Goal: Obtain resource: Download file/media

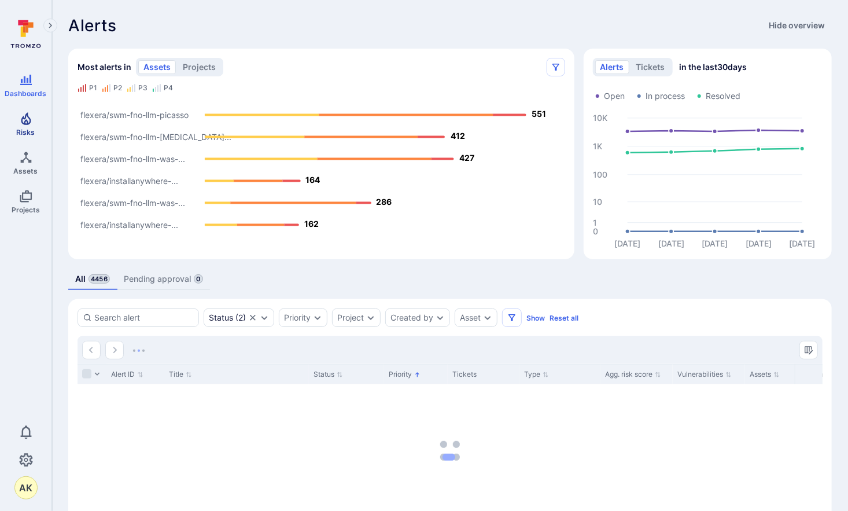
click at [29, 123] on icon "Risks" at bounding box center [26, 118] width 10 height 13
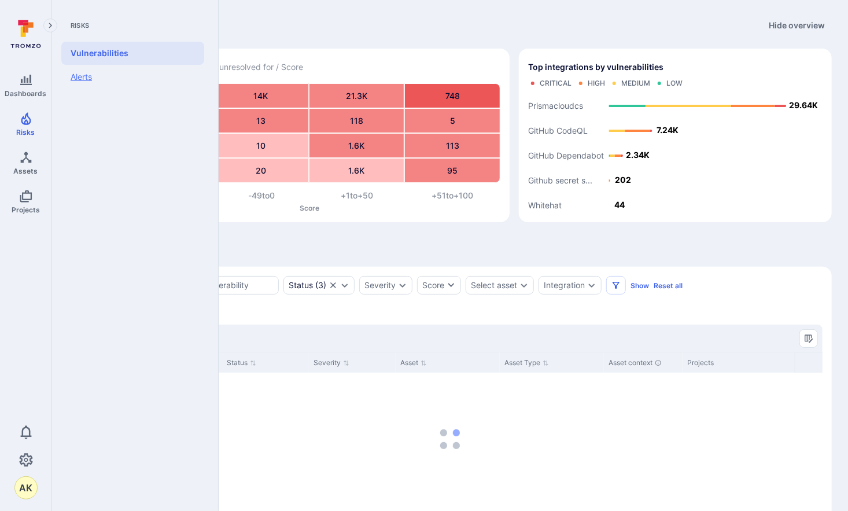
click at [81, 82] on link "Alerts" at bounding box center [132, 77] width 143 height 24
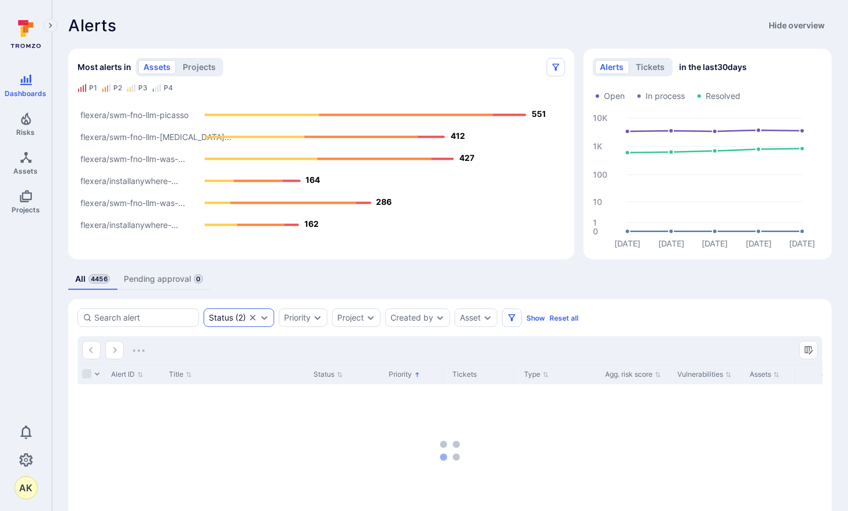
click at [250, 313] on icon "Clear selection" at bounding box center [252, 317] width 9 height 9
click at [241, 316] on icon "Expand dropdown" at bounding box center [239, 317] width 9 height 9
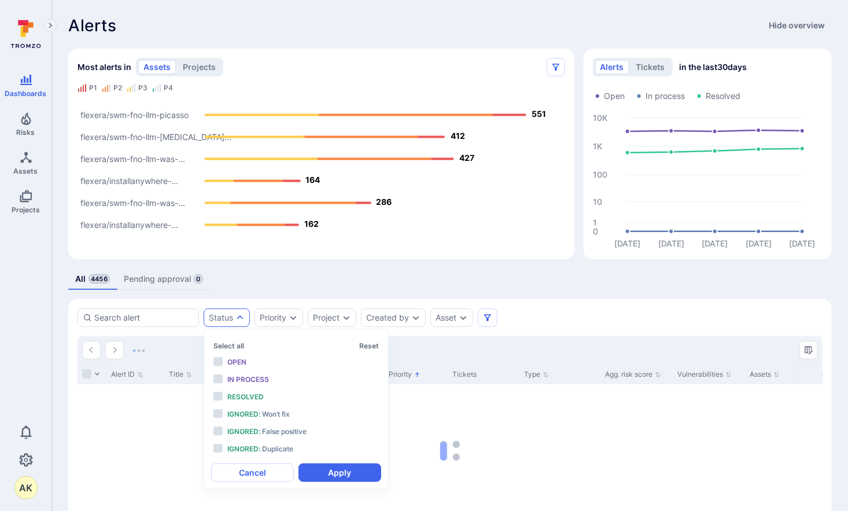
scroll to position [9, 0]
click at [236, 355] on li "Open" at bounding box center [296, 362] width 170 height 15
click at [357, 470] on button "Apply" at bounding box center [339, 472] width 83 height 19
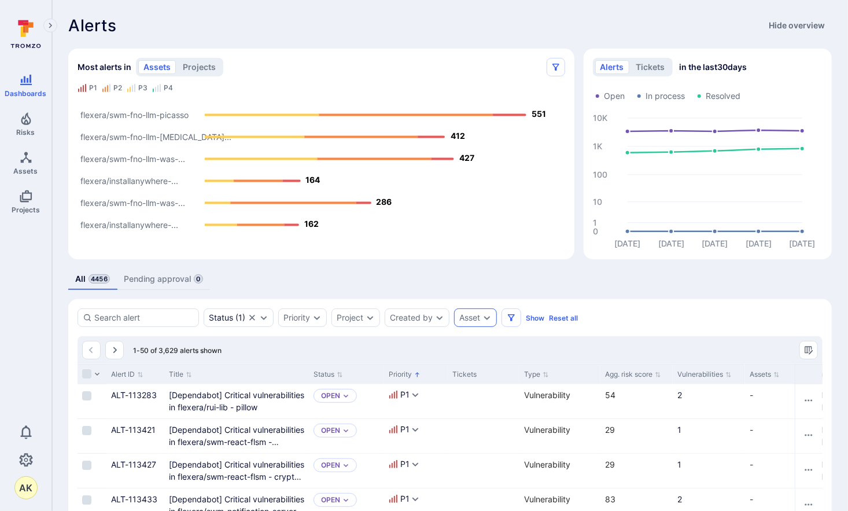
click at [461, 319] on div "Asset" at bounding box center [469, 317] width 21 height 9
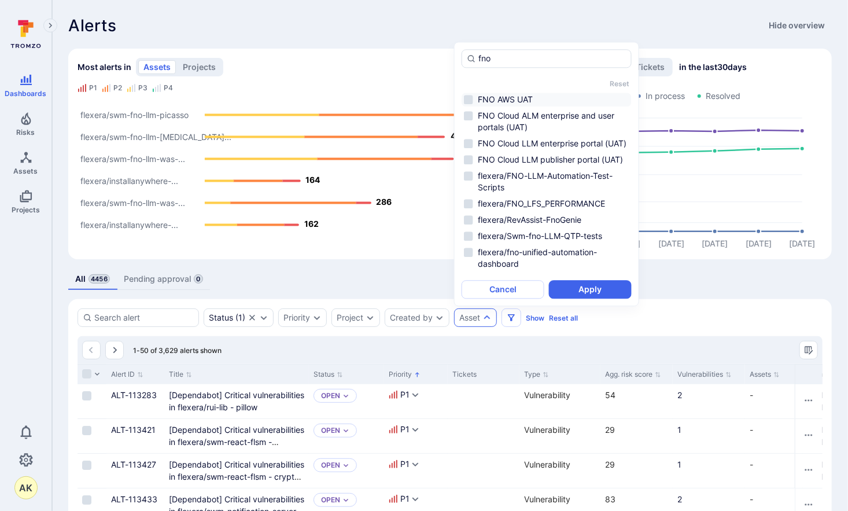
click at [467, 96] on li "FNO AWS UAT" at bounding box center [547, 100] width 170 height 14
click at [469, 114] on li "FNO Cloud ALM enterprise and user portals (UAT)" at bounding box center [547, 121] width 170 height 25
click at [469, 132] on li "FNO Cloud ALM enterprise and user portals (UAT)" at bounding box center [547, 121] width 170 height 25
click at [471, 119] on li "FNO Cloud ALM enterprise and user portals (UAT)" at bounding box center [547, 121] width 170 height 25
click at [469, 135] on ul "FNO AWS UAT FNO Cloud ALM enterprise and user portals (UAT) FNO Cloud LLM enter…" at bounding box center [547, 183] width 170 height 180
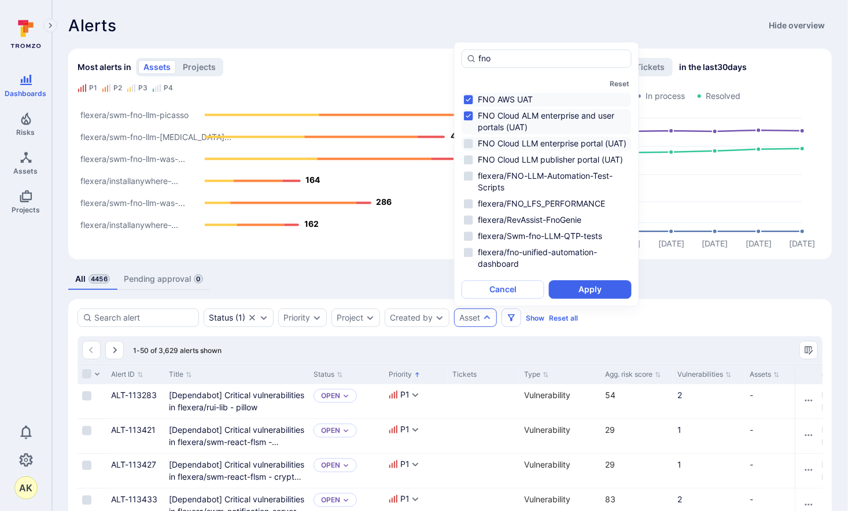
click at [469, 142] on li "FNO Cloud LLM enterprise portal (UAT)" at bounding box center [547, 144] width 170 height 14
click at [468, 167] on li "FNO Cloud LLM publisher portal (UAT)" at bounding box center [547, 160] width 170 height 14
type input "fno"
click at [577, 286] on button "Apply" at bounding box center [590, 289] width 83 height 19
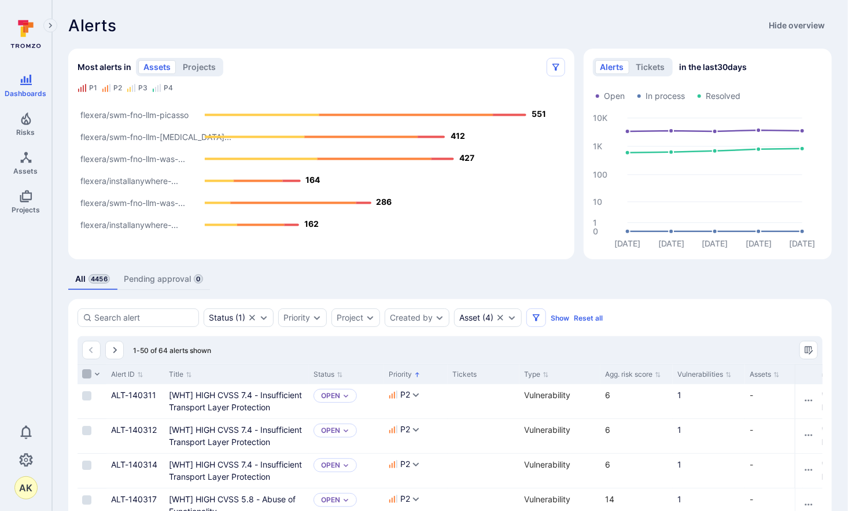
click at [83, 373] on input "Select all rows" at bounding box center [86, 373] width 9 height 9
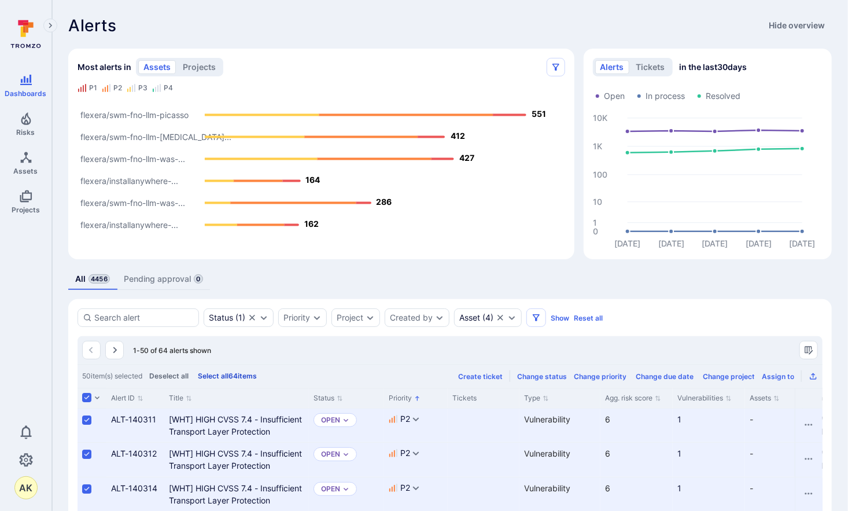
click at [228, 377] on button "Select all 64 items" at bounding box center [227, 375] width 64 height 9
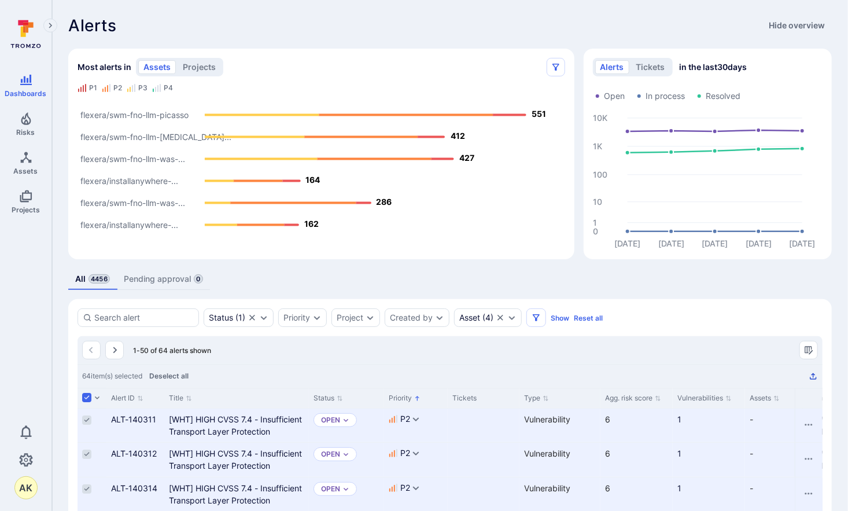
click at [816, 377] on icon "Export as CSV" at bounding box center [813, 375] width 9 height 9
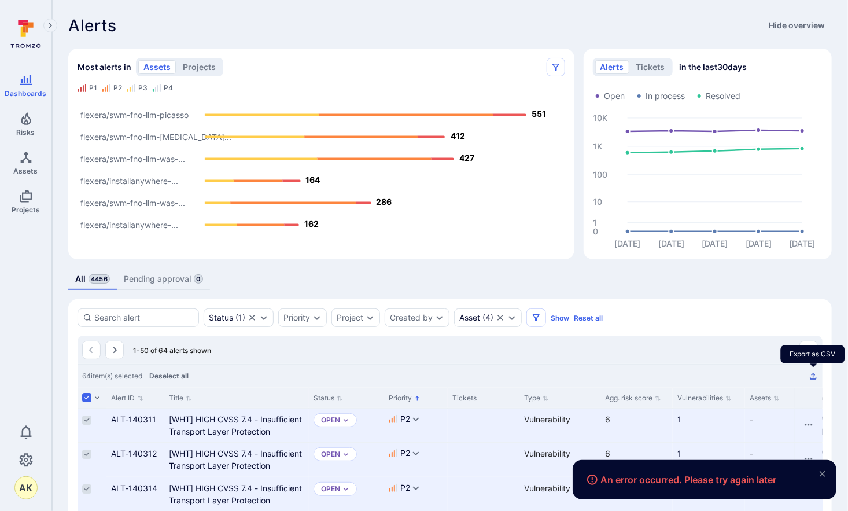
click at [816, 377] on icon "Export as CSV" at bounding box center [813, 375] width 9 height 9
